Goal: Task Accomplishment & Management: Manage account settings

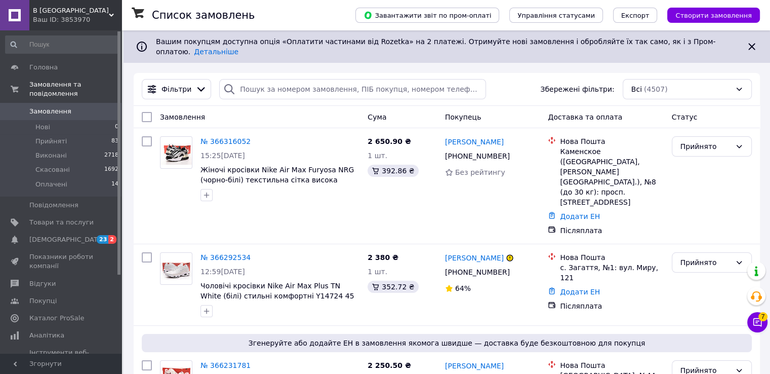
drag, startPoint x: 90, startPoint y: 18, endPoint x: 90, endPoint y: 25, distance: 6.6
click at [90, 18] on div "Ваш ID: 3853970" at bounding box center [77, 19] width 89 height 9
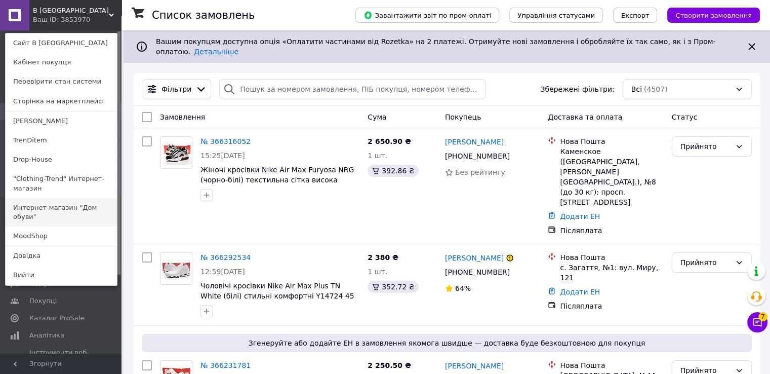
click at [45, 204] on link "Интернет-магазин "Дом обуви"" at bounding box center [61, 212] width 111 height 28
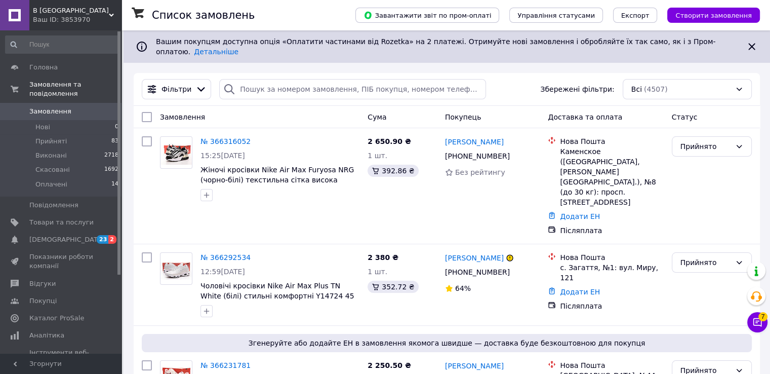
click at [75, 31] on div "Головна Замовлення та повідомлення Замовлення 0 Нові 0 Прийняті 83 Виконані 271…" at bounding box center [62, 193] width 125 height 326
click at [94, 13] on span "В [GEOGRAPHIC_DATA]" at bounding box center [71, 10] width 76 height 9
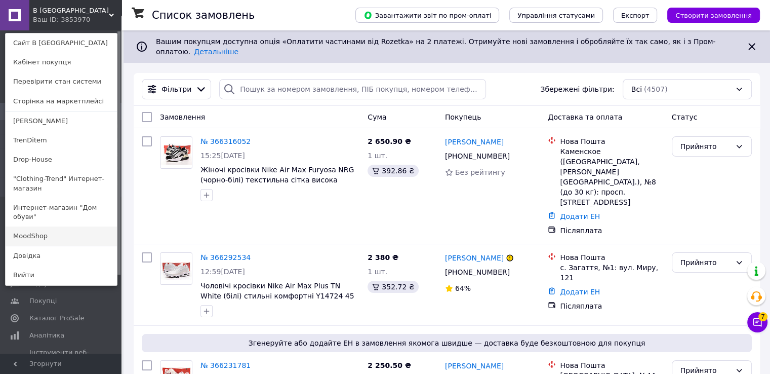
click at [43, 226] on link "MoodShop" at bounding box center [61, 235] width 111 height 19
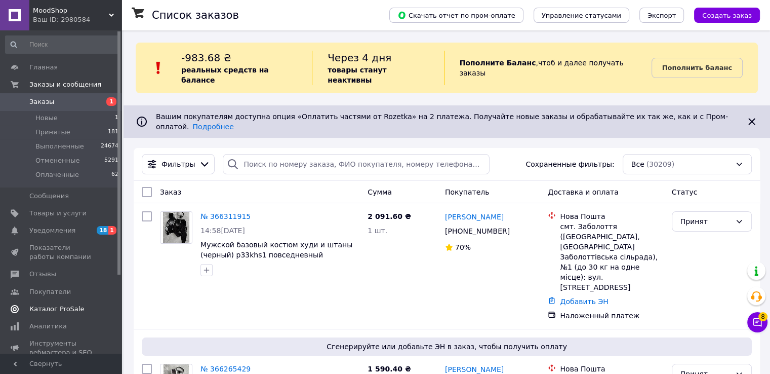
click at [54, 306] on span "Каталог ProSale" at bounding box center [56, 308] width 55 height 9
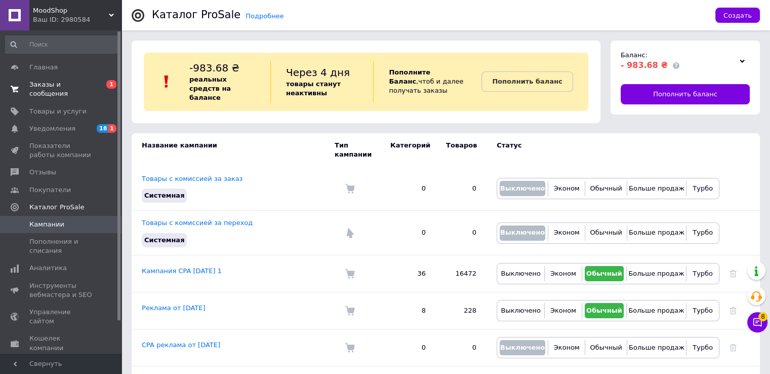
click at [99, 85] on span "0 1" at bounding box center [108, 89] width 28 height 18
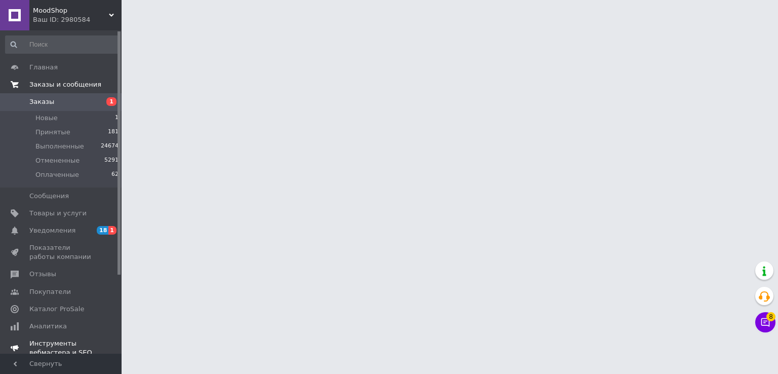
click at [79, 230] on span "Уведомления" at bounding box center [61, 230] width 64 height 9
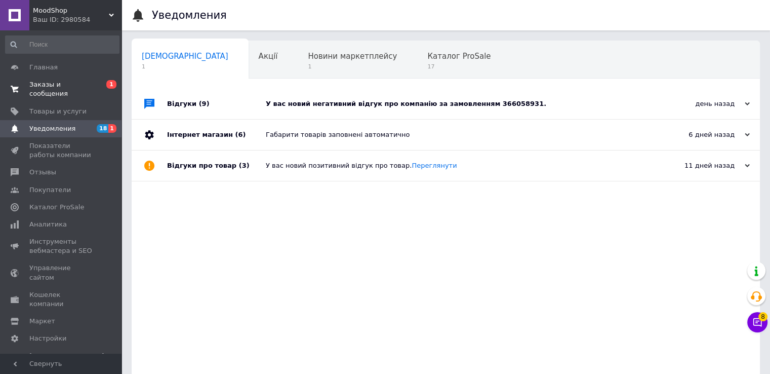
click at [298, 97] on div "У вас новий негативний відгук про компанію за замовленням 366058931." at bounding box center [457, 104] width 383 height 30
click at [333, 104] on div "У вас новий негативний відгук про компанію за замовленням 366058931." at bounding box center [457, 103] width 383 height 9
click at [384, 96] on div "У вас новий негативний відгук про компанію за замовленням 366058931." at bounding box center [457, 104] width 383 height 30
click at [434, 129] on div "Габарити товарів заповнені автоматично" at bounding box center [457, 135] width 383 height 30
click at [443, 113] on div "У вас новий негативний відгук про компанію за замовленням 366058931." at bounding box center [457, 104] width 383 height 30
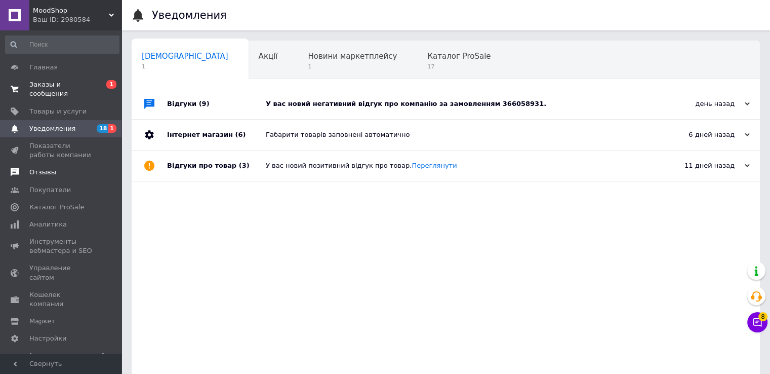
click at [59, 168] on link "Отзывы" at bounding box center [62, 172] width 125 height 17
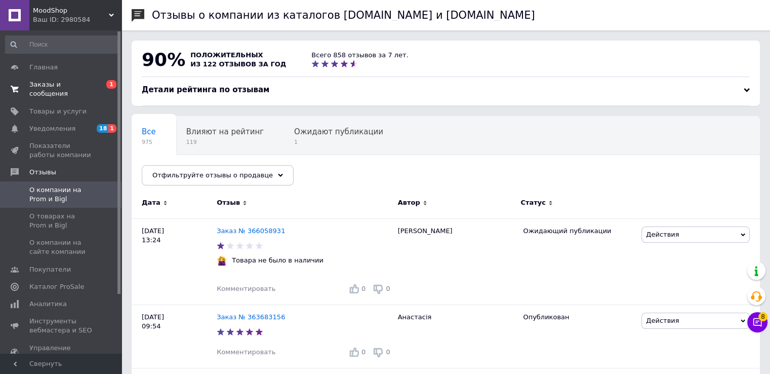
click at [85, 88] on span "Заказы и сообщения" at bounding box center [61, 89] width 64 height 18
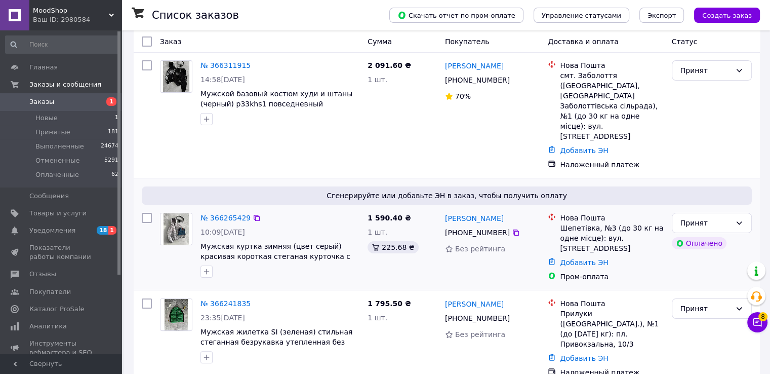
scroll to position [152, 0]
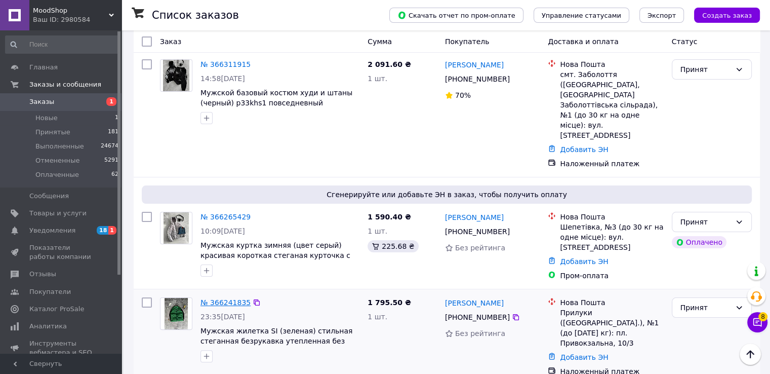
click at [221, 298] on link "№ 366241835" at bounding box center [226, 302] width 50 height 8
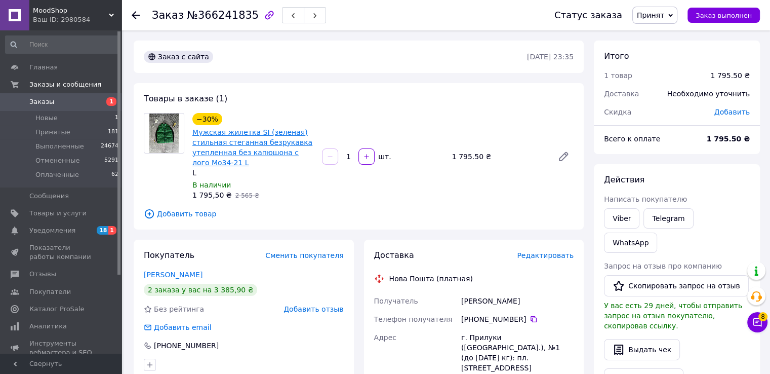
click at [258, 144] on link "Мужская жилетка SI (зеленая) стильная стеганная безрукавка утепленная без капюш…" at bounding box center [252, 147] width 120 height 38
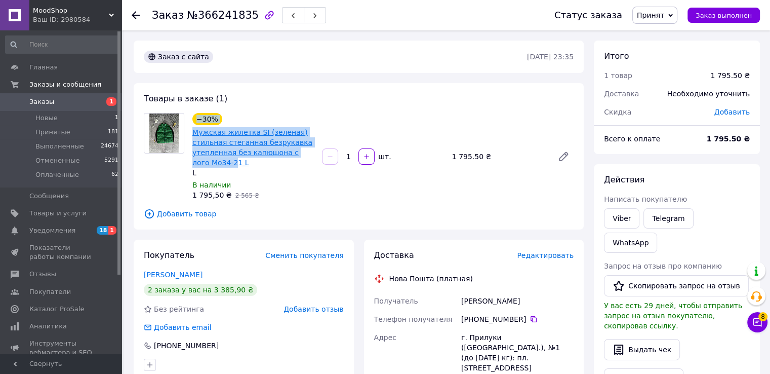
drag, startPoint x: 206, startPoint y: 165, endPoint x: 216, endPoint y: 165, distance: 10.1
click at [216, 165] on div "−30% Мужская жилетка SI (зеленая) стильная стеганная безрукавка утепленная без …" at bounding box center [359, 156] width 438 height 87
click at [202, 167] on link "Мужская жилетка SI (зеленая) стильная стеганная безрукавка утепленная без капюш…" at bounding box center [252, 147] width 120 height 38
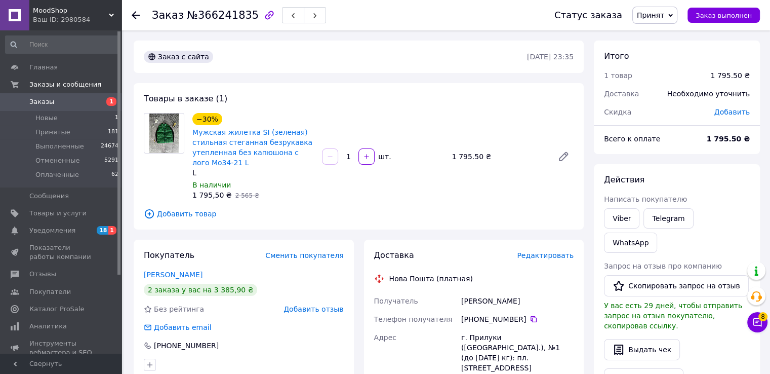
click at [246, 163] on span "Мужская жилетка SI (зеленая) стильная стеганная безрукавка утепленная без капюш…" at bounding box center [253, 147] width 122 height 41
drag, startPoint x: 219, startPoint y: 166, endPoint x: 194, endPoint y: 166, distance: 24.8
click at [194, 166] on span "Мужская жилетка SI (зеленая) стильная стеганная безрукавка утепленная без капюш…" at bounding box center [253, 147] width 122 height 41
copy link "Мо34-21 L"
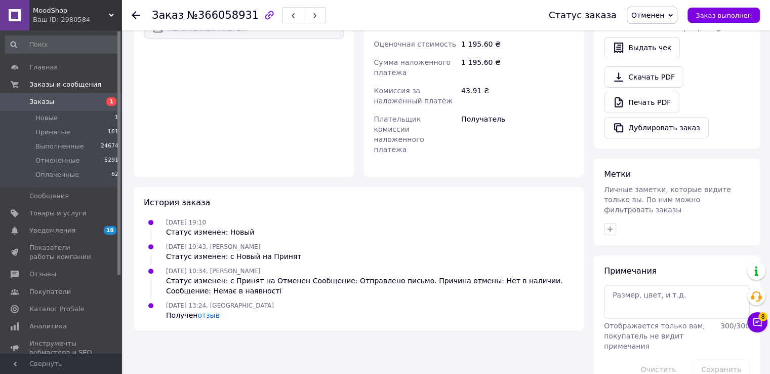
scroll to position [374, 0]
